Goal: Information Seeking & Learning: Find specific fact

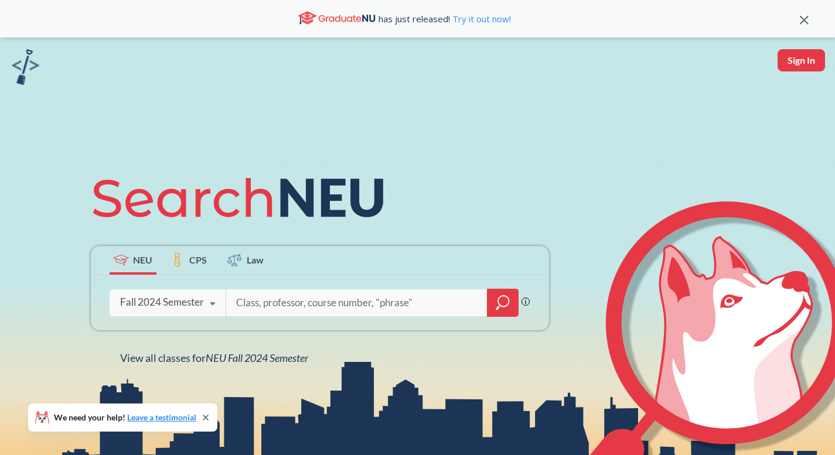
click at [105, 306] on div "Phrase search guarantees the exact search appears in the results. Ex. If you wa…" at bounding box center [320, 302] width 458 height 55
click at [133, 308] on div "Fall 2024 Semester" at bounding box center [162, 302] width 84 height 13
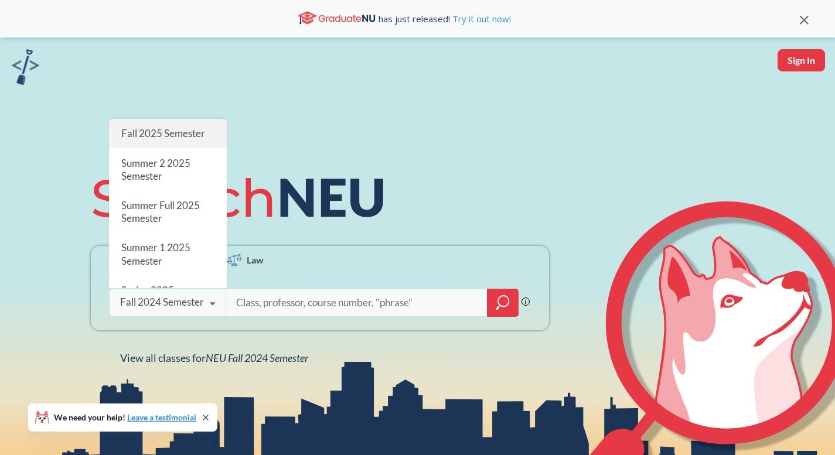
click at [149, 128] on span "Fall 2025 Semester" at bounding box center [163, 133] width 84 height 12
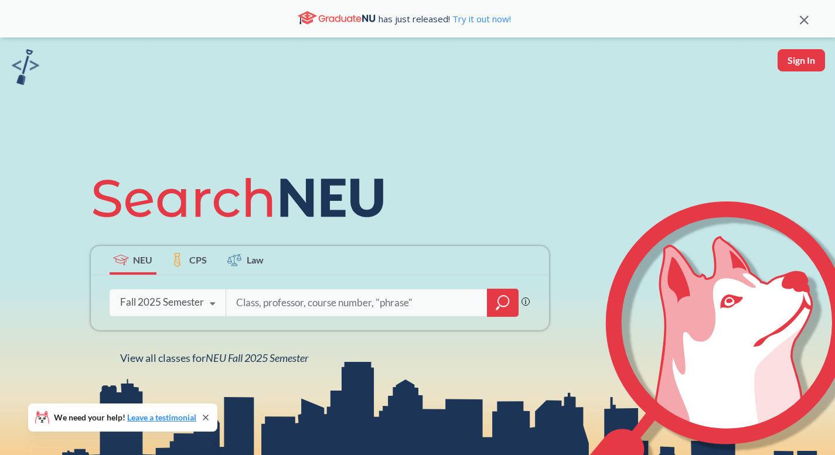
click at [398, 310] on input "search" at bounding box center [357, 303] width 244 height 25
type input "cs 5130"
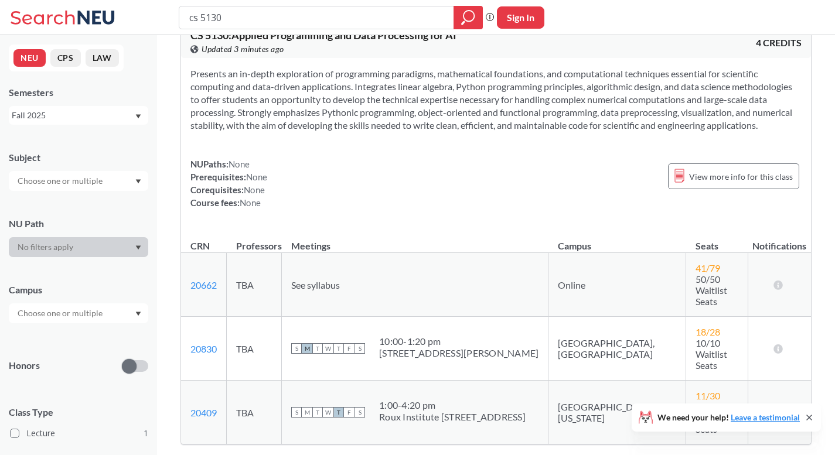
scroll to position [146, 0]
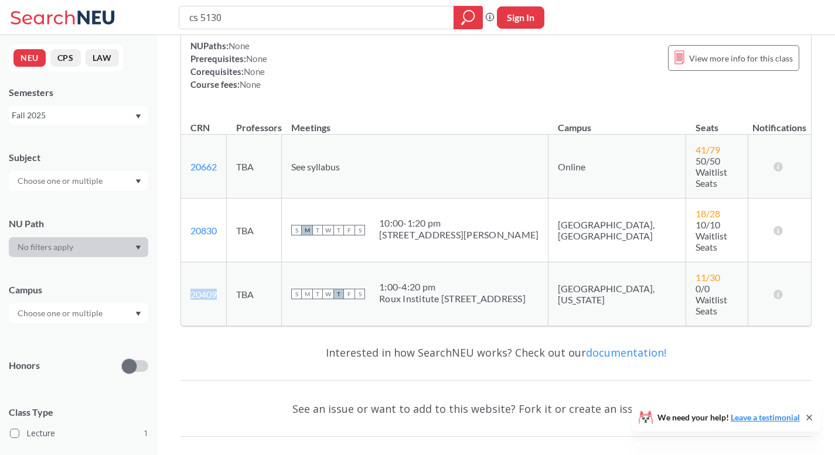
drag, startPoint x: 219, startPoint y: 247, endPoint x: 186, endPoint y: 243, distance: 33.0
click at [186, 262] on td "20409 View this section on Banner." at bounding box center [204, 294] width 46 height 64
copy link "20409"
